Goal: Check status: Check status

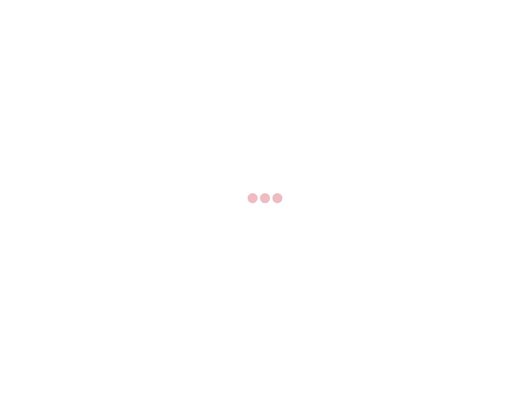
select select "US"
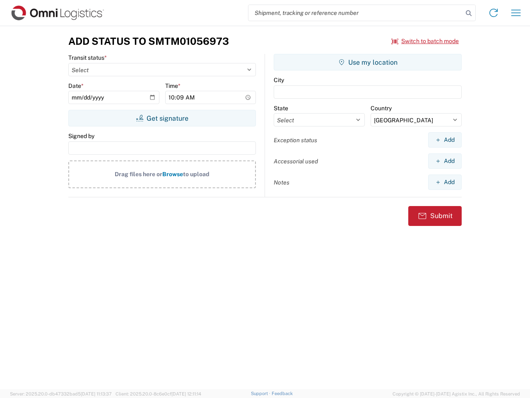
click at [356, 13] on input "search" at bounding box center [355, 13] width 215 height 16
click at [469, 13] on icon at bounding box center [469, 13] width 12 height 12
click at [494, 13] on icon at bounding box center [493, 12] width 13 height 13
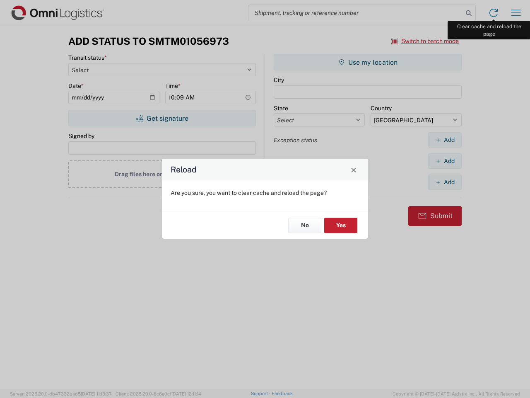
click at [516, 13] on div "Reload Are you sure, you want to clear cache and reload the page? No Yes" at bounding box center [265, 199] width 530 height 398
click at [425, 41] on div "Reload Are you sure, you want to clear cache and reload the page? No Yes" at bounding box center [265, 199] width 530 height 398
click at [162, 118] on div "Reload Are you sure, you want to clear cache and reload the page? No Yes" at bounding box center [265, 199] width 530 height 398
click at [368, 62] on div "Reload Are you sure, you want to clear cache and reload the page? No Yes" at bounding box center [265, 199] width 530 height 398
click at [445, 140] on div "Reload Are you sure, you want to clear cache and reload the page? No Yes" at bounding box center [265, 199] width 530 height 398
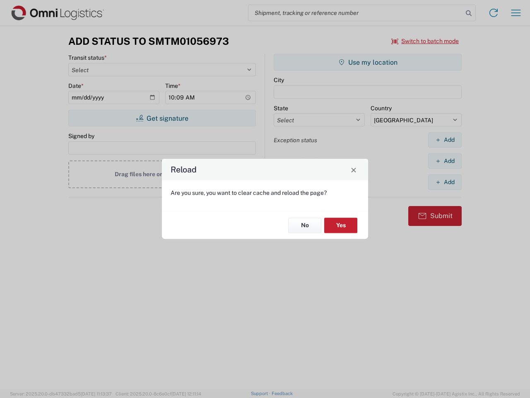
click at [445, 161] on div "Reload Are you sure, you want to clear cache and reload the page? No Yes" at bounding box center [265, 199] width 530 height 398
click at [445, 182] on div "Reload Are you sure, you want to clear cache and reload the page? No Yes" at bounding box center [265, 199] width 530 height 398
